Goal: Information Seeking & Learning: Learn about a topic

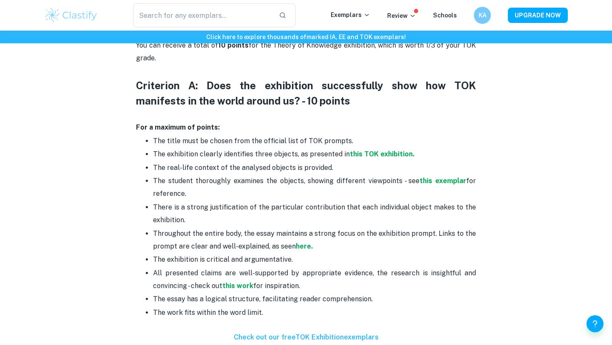
scroll to position [392, 0]
drag, startPoint x: 266, startPoint y: 314, endPoint x: 123, endPoint y: 81, distance: 273.3
click at [123, 81] on div "TOK exhibition criteria and checklist By [PERSON_NAME] • [DATE] Get feedback on…" at bounding box center [305, 177] width 523 height 1009
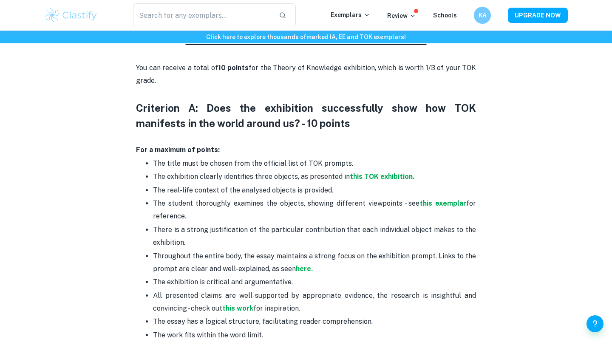
scroll to position [271, 0]
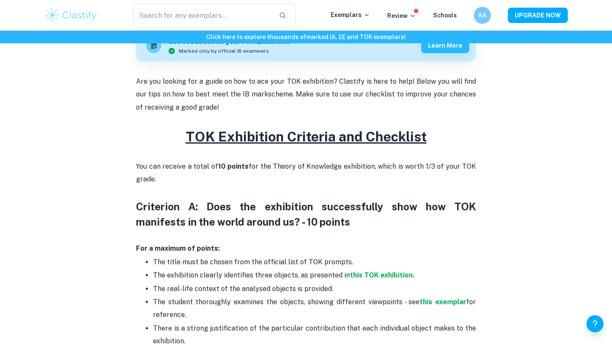
click at [207, 186] on p "You can receive a total of 10 points for the Theory of Knowledge exhibition, wh…" at bounding box center [306, 179] width 340 height 39
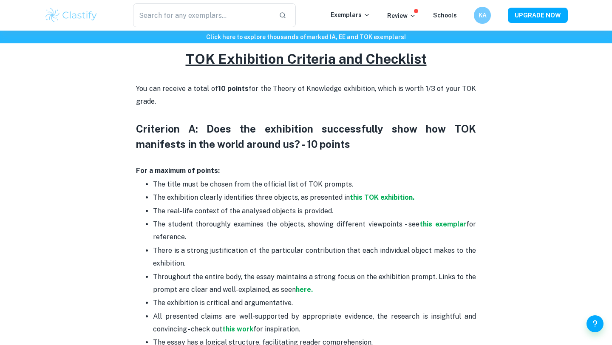
scroll to position [311, 0]
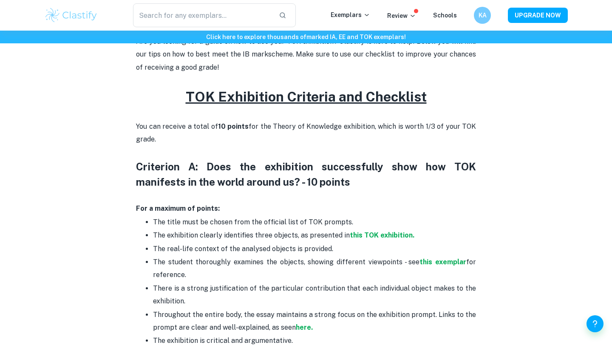
click at [307, 101] on u "TOK Exhibition Criteria and Checklist" at bounding box center [306, 97] width 241 height 16
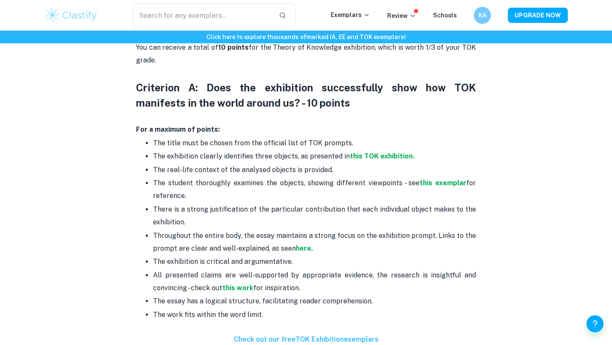
scroll to position [399, 0]
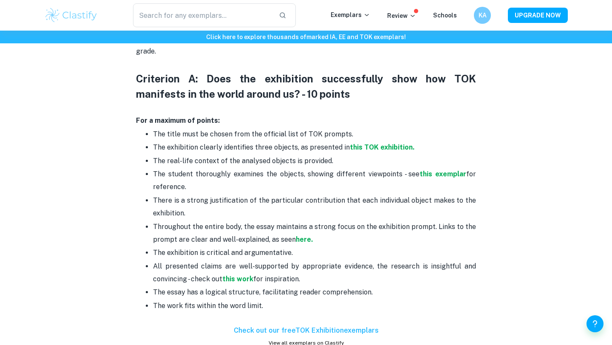
drag, startPoint x: 135, startPoint y: 75, endPoint x: 294, endPoint y: 300, distance: 275.5
click at [294, 300] on div "TOK exhibition criteria and checklist By [PERSON_NAME] • [DATE] Get feedback on…" at bounding box center [305, 171] width 523 height 1009
copy div "Loremipsu D: Sita con adipiscing elitseddoeiu temp inc UTL etdolorem al eni adm…"
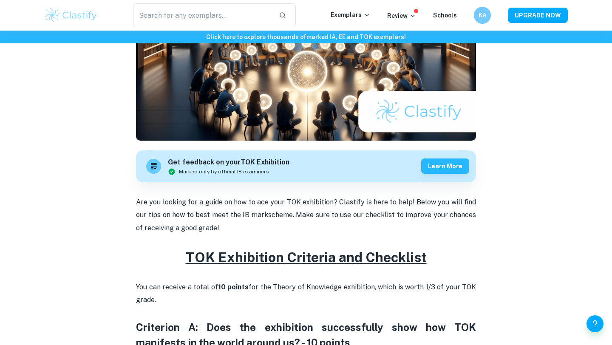
click at [290, 219] on p "Are you looking for a guide on how to ace your TOK exhibition? Clastify is here…" at bounding box center [306, 215] width 340 height 39
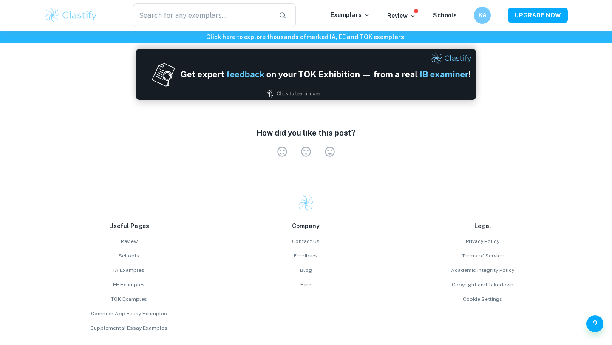
scroll to position [963, 0]
